Goal: Information Seeking & Learning: Find specific fact

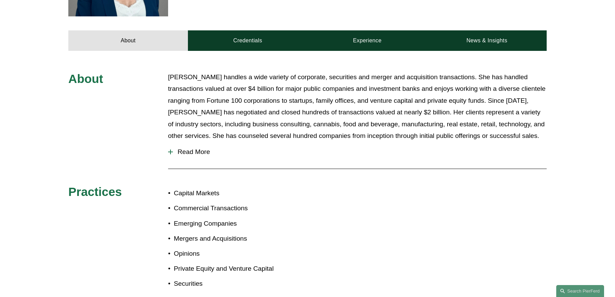
scroll to position [286, 0]
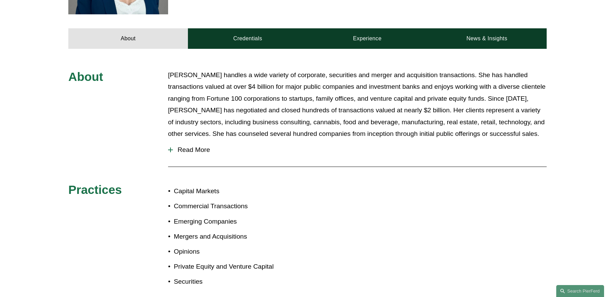
click at [189, 146] on span "Read More" at bounding box center [360, 150] width 374 height 8
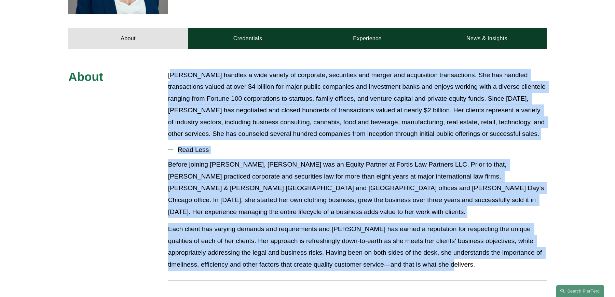
drag, startPoint x: 170, startPoint y: 70, endPoint x: 490, endPoint y: 247, distance: 366.3
click at [490, 247] on div "About [PERSON_NAME] handles a wide variety of corporate, securities and merger …" at bounding box center [307, 239] width 615 height 340
click at [490, 247] on p "Each client has varying demands and requirements and [PERSON_NAME] has earned a…" at bounding box center [357, 246] width 378 height 47
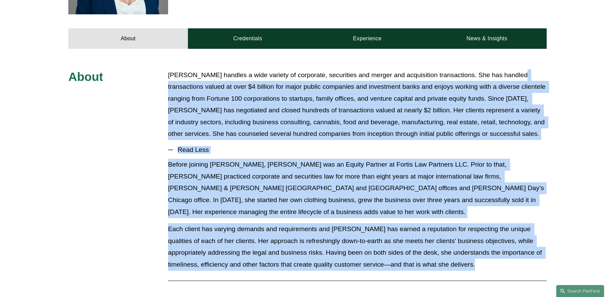
drag, startPoint x: 490, startPoint y: 247, endPoint x: 173, endPoint y: 78, distance: 359.5
click at [173, 79] on div "About [PERSON_NAME] handles a wide variety of corporate, securities and merger …" at bounding box center [307, 239] width 615 height 340
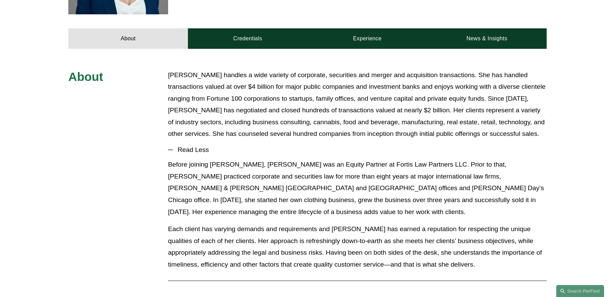
click at [169, 69] on p "[PERSON_NAME] handles a wide variety of corporate, securities and merger and ac…" at bounding box center [357, 104] width 378 height 71
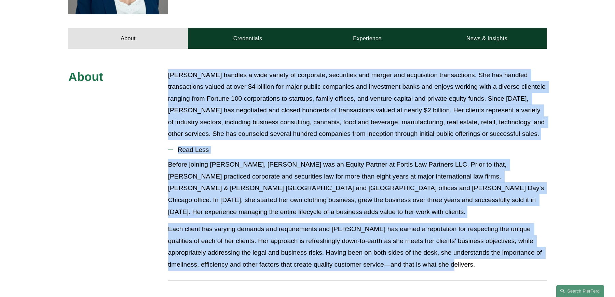
copy div "Lorem Ipsumd sitamet c adip elitsed do eiusmodte, incididunt utl etdolo mag ali…"
drag, startPoint x: 168, startPoint y: 64, endPoint x: 486, endPoint y: 241, distance: 364.3
click at [486, 242] on div "About [PERSON_NAME] handles a wide variety of corporate, securities and merger …" at bounding box center [307, 239] width 615 height 340
